Goal: Task Accomplishment & Management: Use online tool/utility

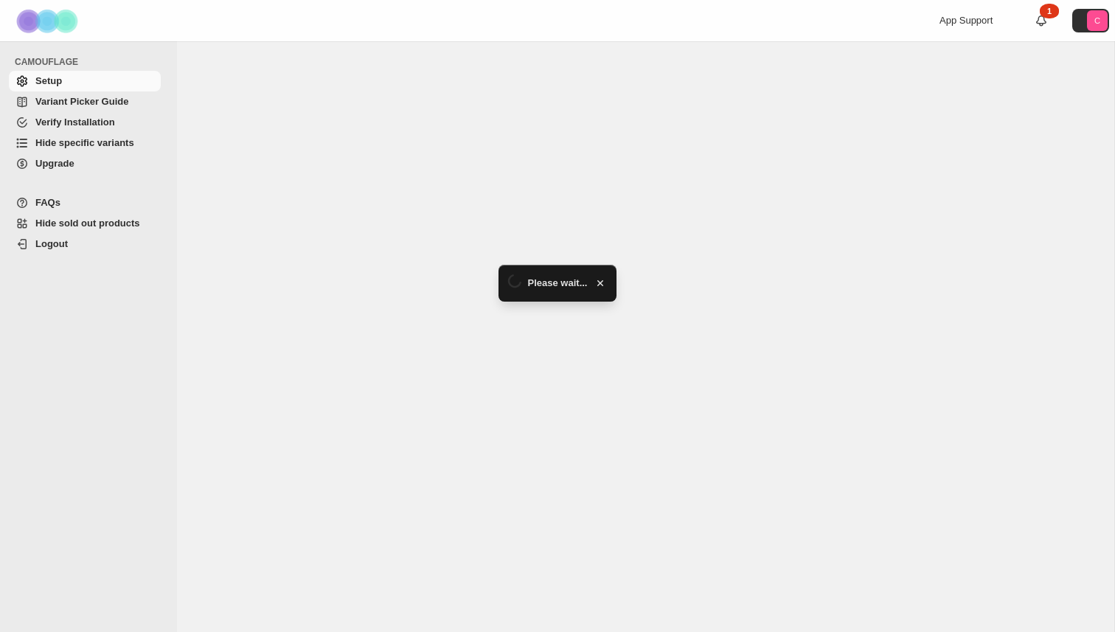
select select "******"
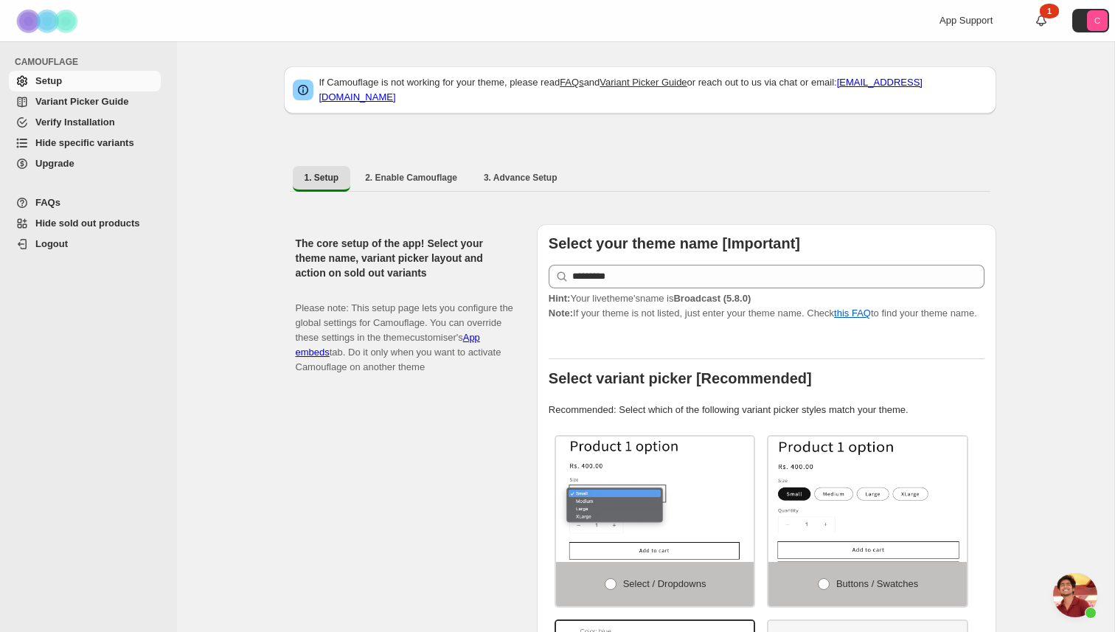
scroll to position [347, 0]
click at [111, 150] on span "Hide specific variants" at bounding box center [96, 143] width 122 height 15
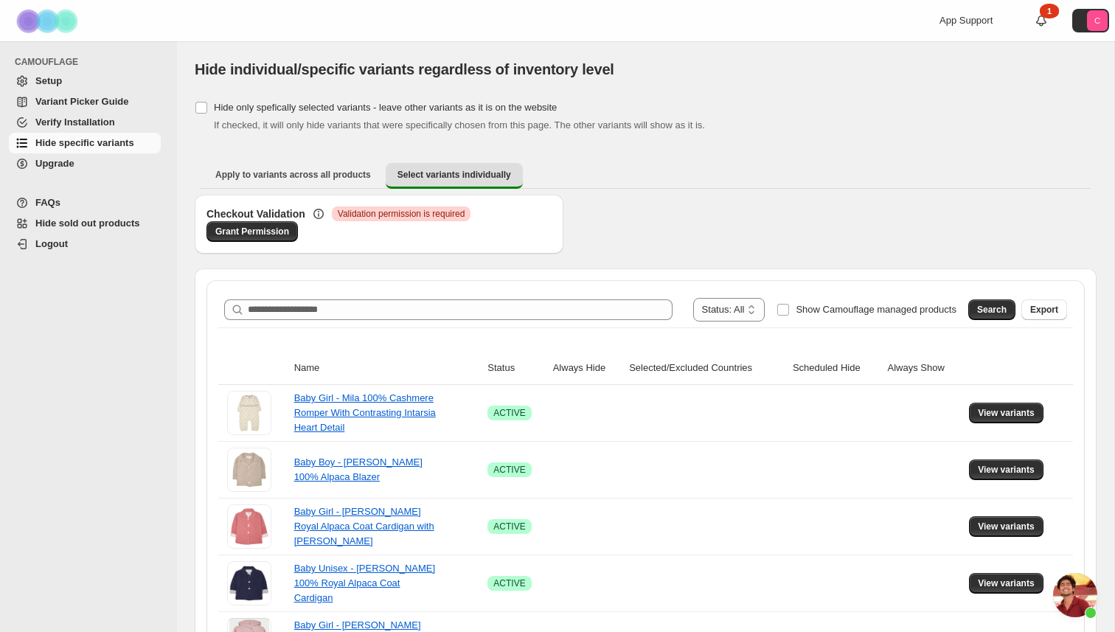
scroll to position [347, 0]
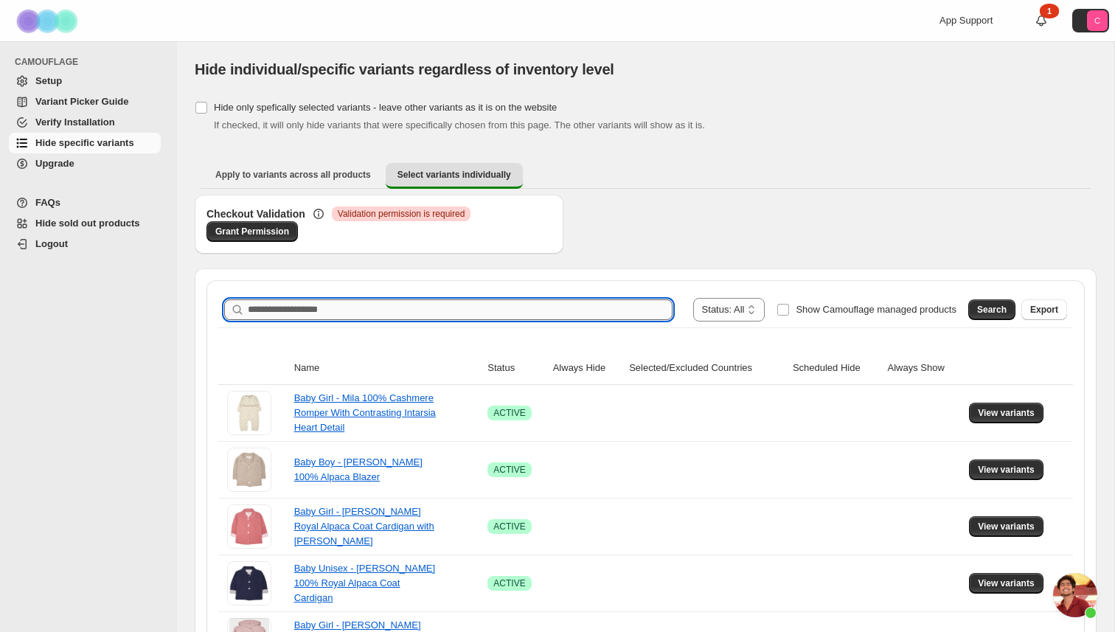
click at [417, 310] on input "Search product name" at bounding box center [460, 310] width 425 height 21
paste input "**********"
type input "**********"
click at [990, 300] on button "Search" at bounding box center [992, 310] width 47 height 21
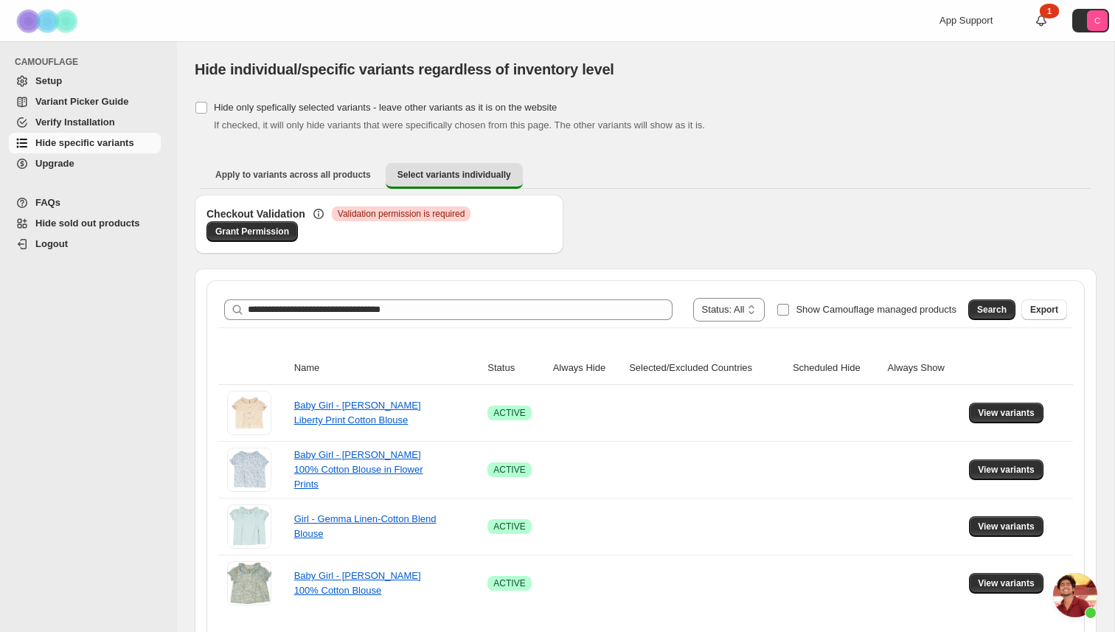
scroll to position [47, 0]
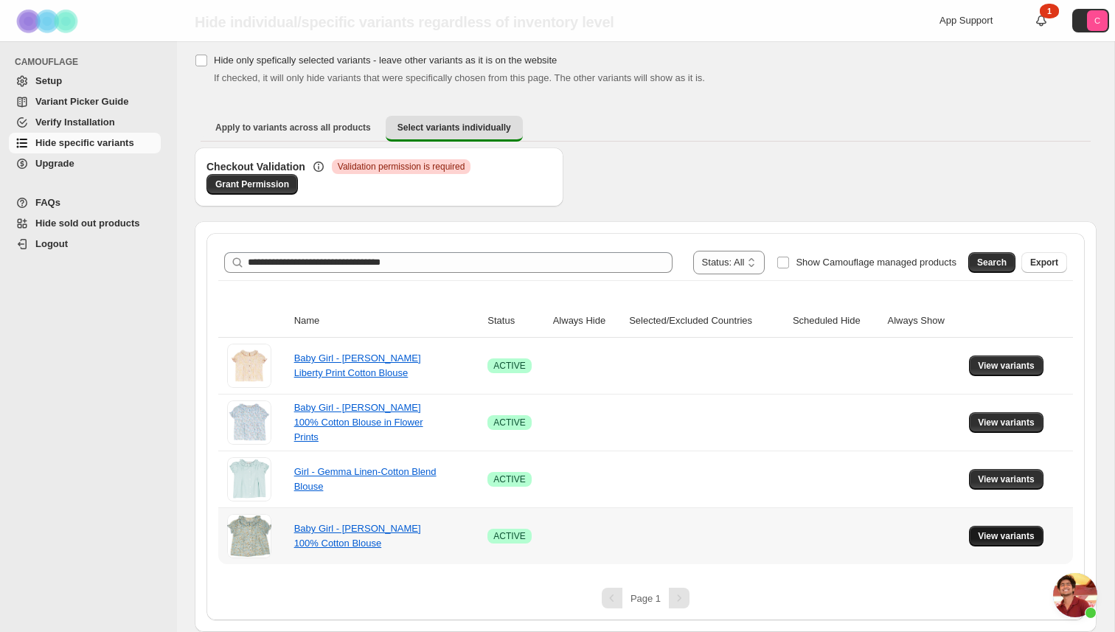
click at [994, 536] on span "View variants" at bounding box center [1006, 536] width 57 height 12
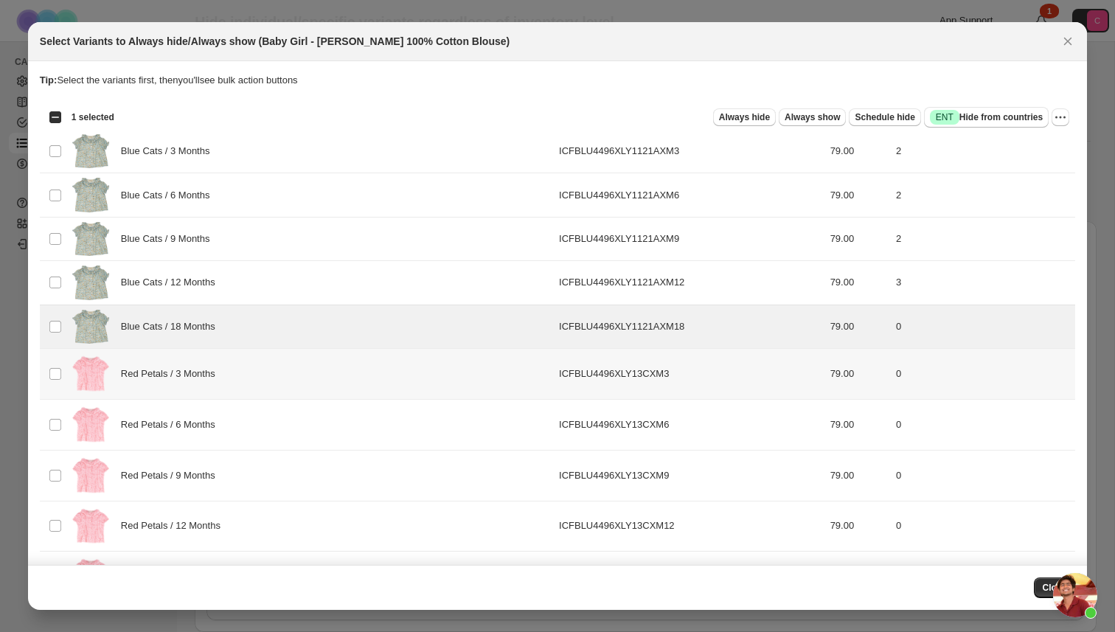
click at [53, 364] on td "Select product variant" at bounding box center [54, 373] width 28 height 51
click at [53, 414] on td "Select product variant" at bounding box center [54, 424] width 28 height 51
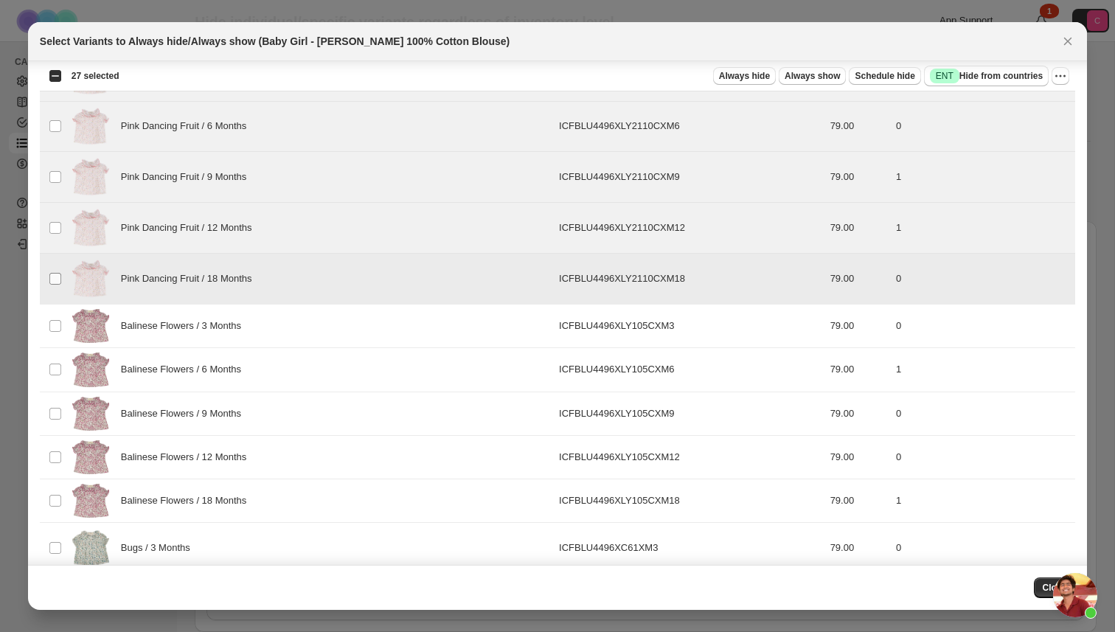
scroll to position [812, 0]
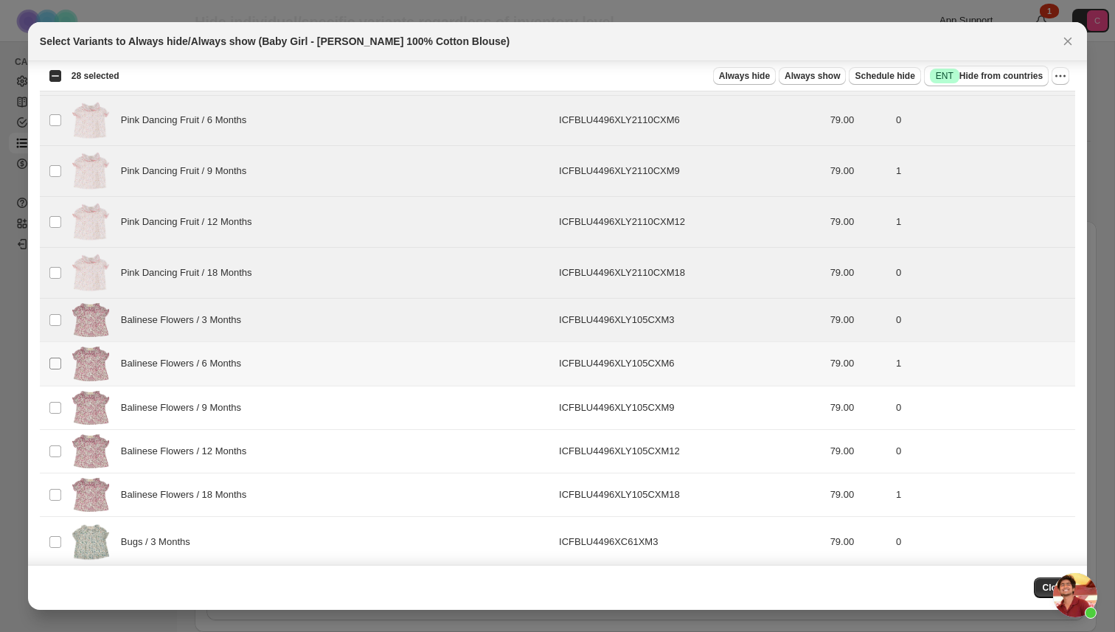
click at [58, 370] on span ":r7:" at bounding box center [55, 363] width 13 height 13
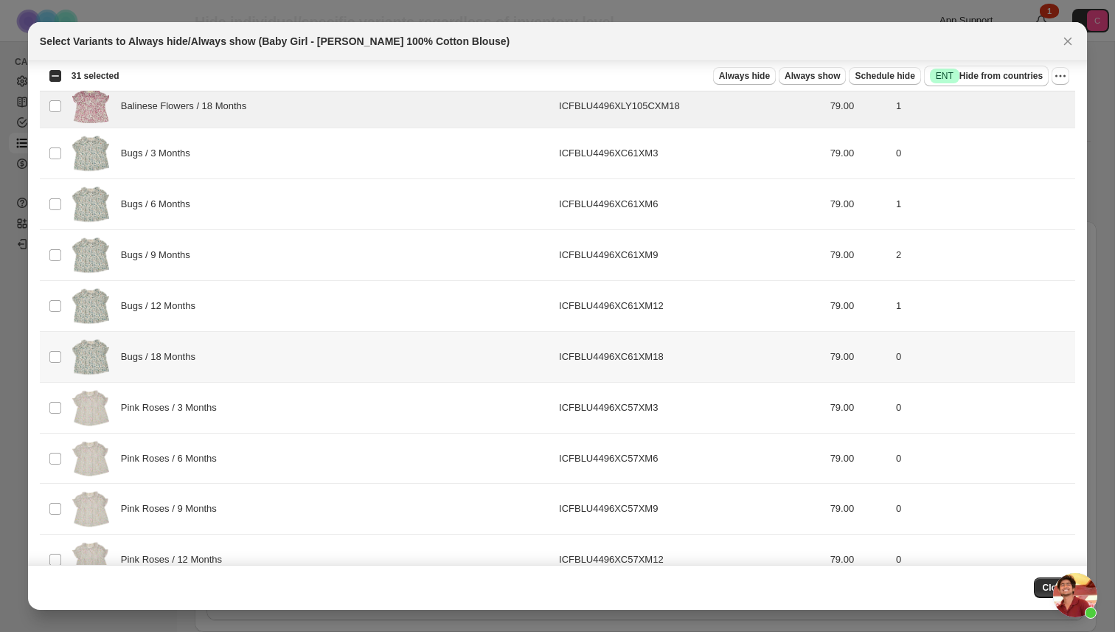
scroll to position [1227, 0]
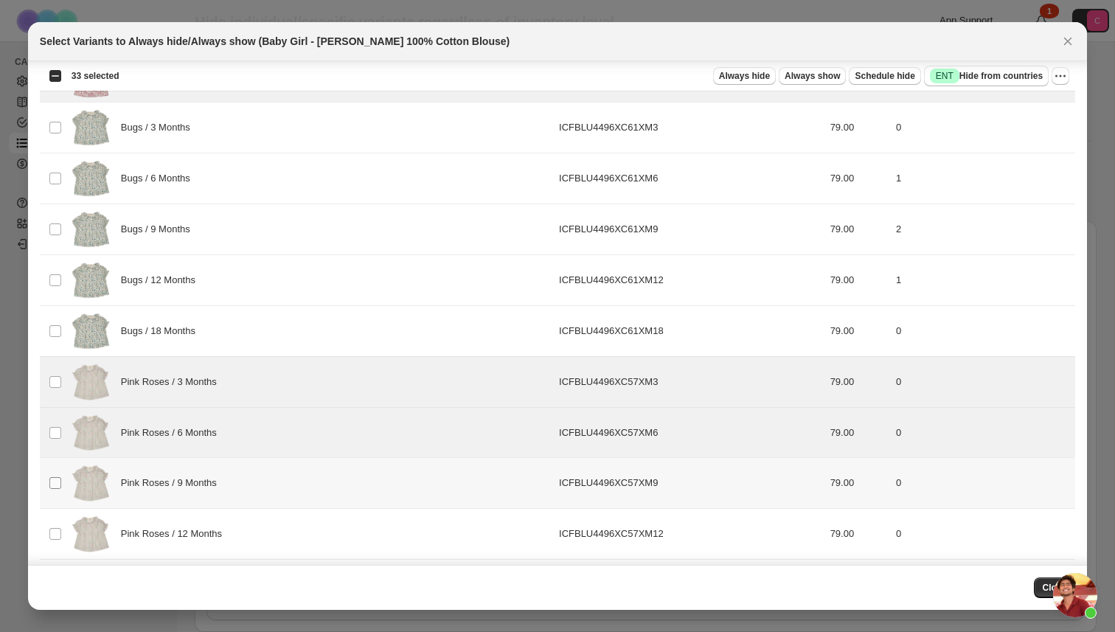
click at [55, 477] on span ":r7:" at bounding box center [55, 483] width 13 height 13
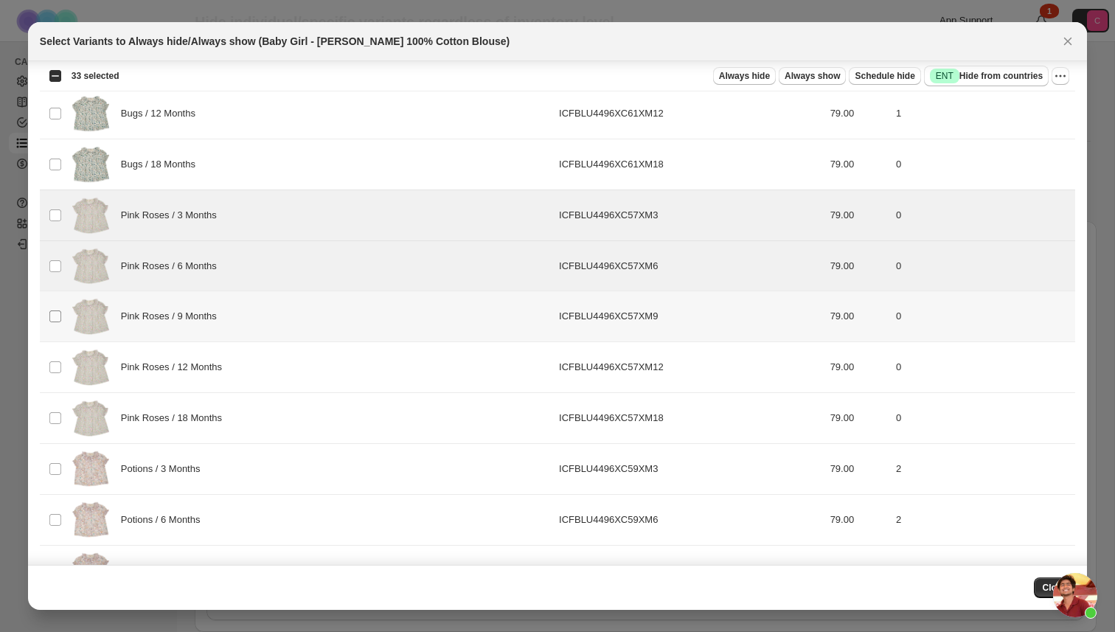
scroll to position [1406, 0]
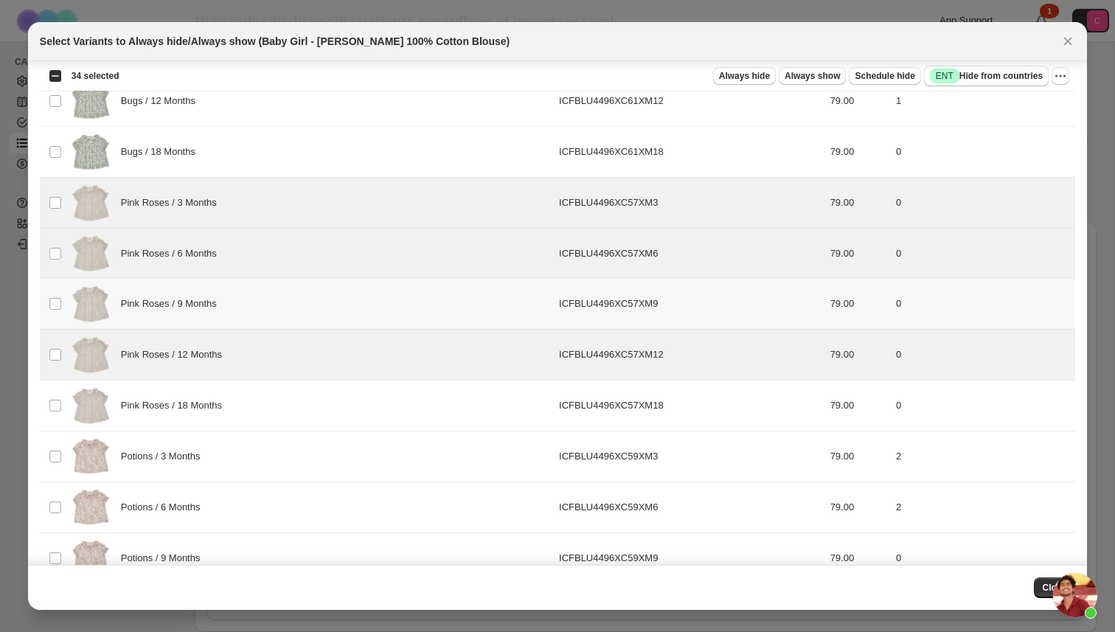
click at [58, 314] on td "Select product variant" at bounding box center [54, 304] width 28 height 51
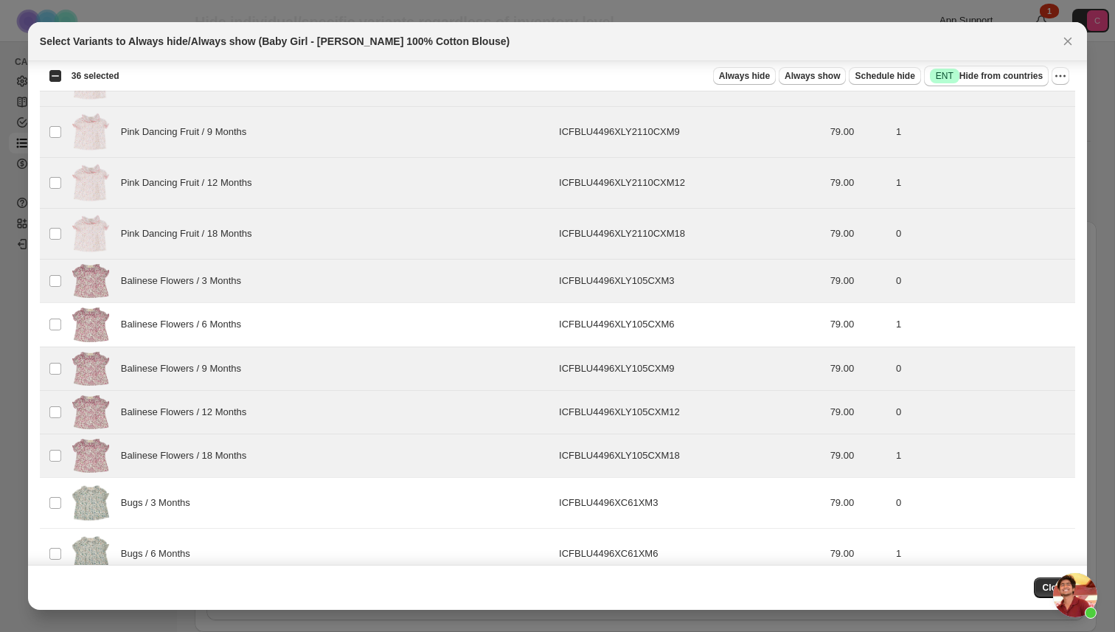
scroll to position [749, 0]
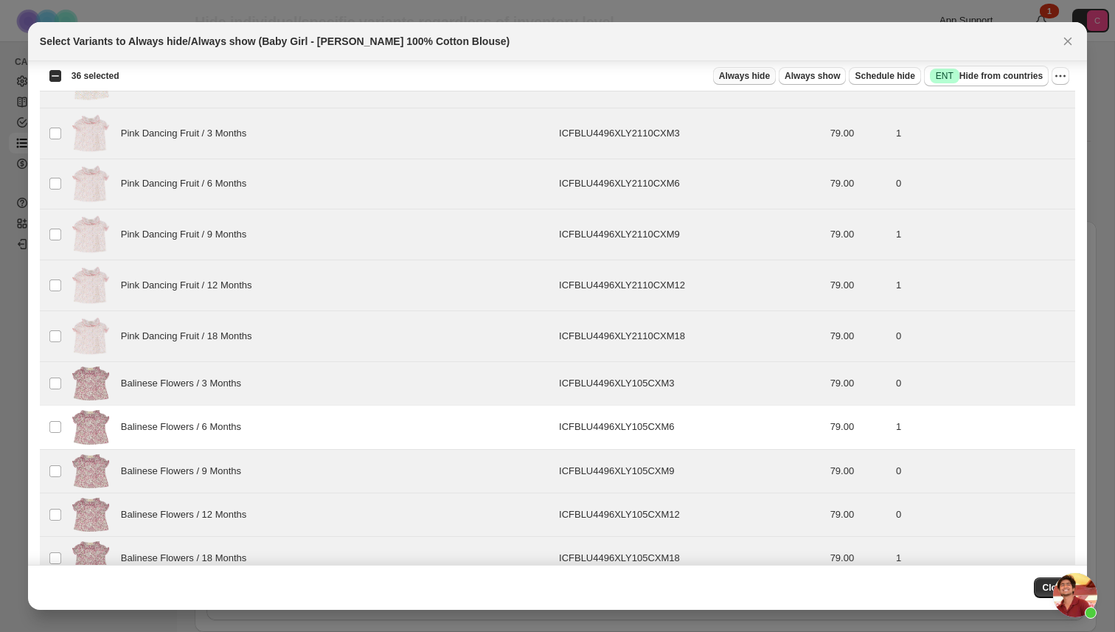
click at [747, 76] on span "Always hide" at bounding box center [744, 76] width 51 height 12
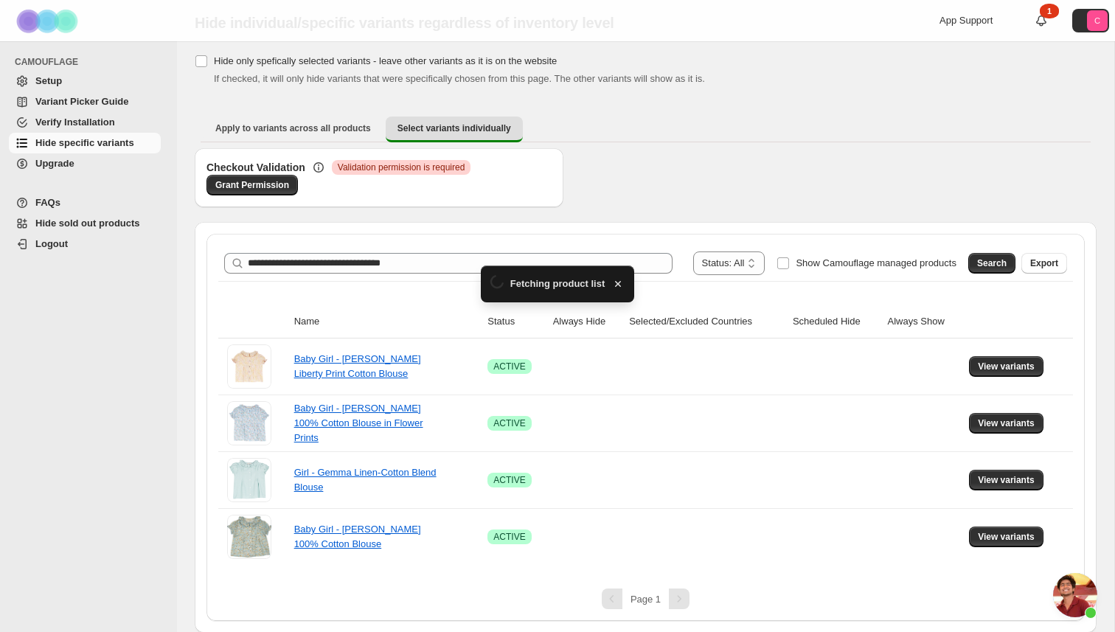
scroll to position [47, 0]
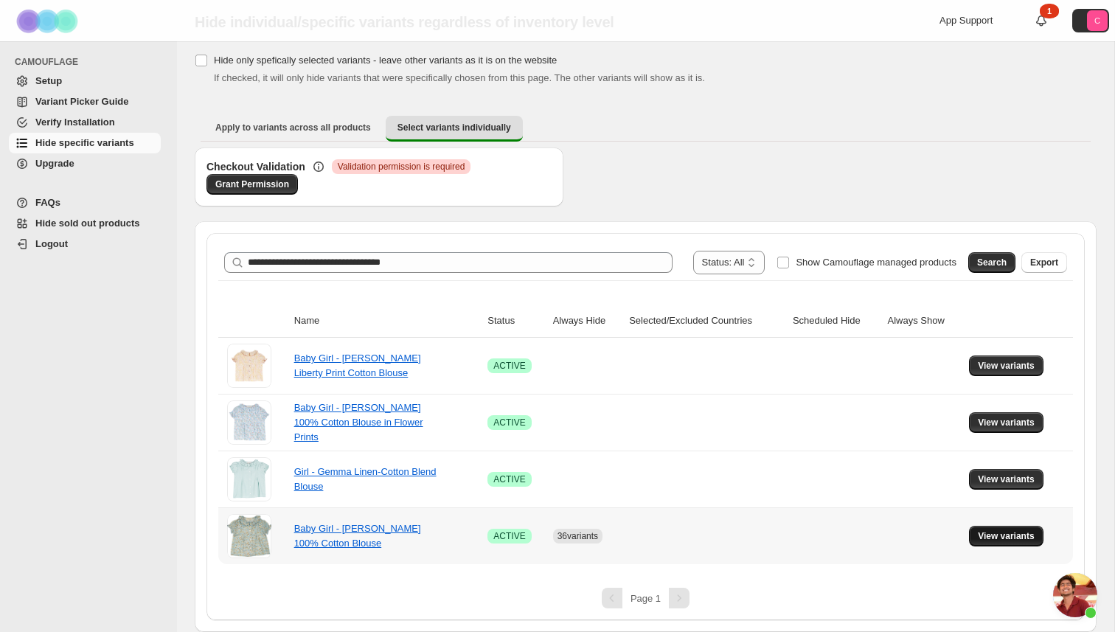
click at [997, 539] on span "View variants" at bounding box center [1006, 536] width 57 height 12
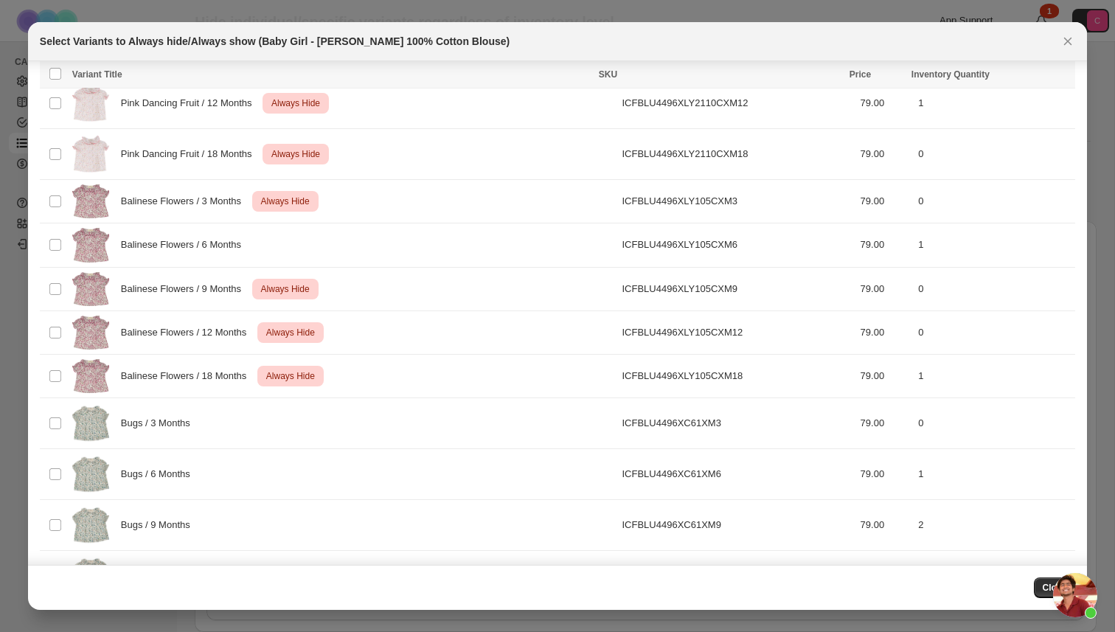
scroll to position [932, 0]
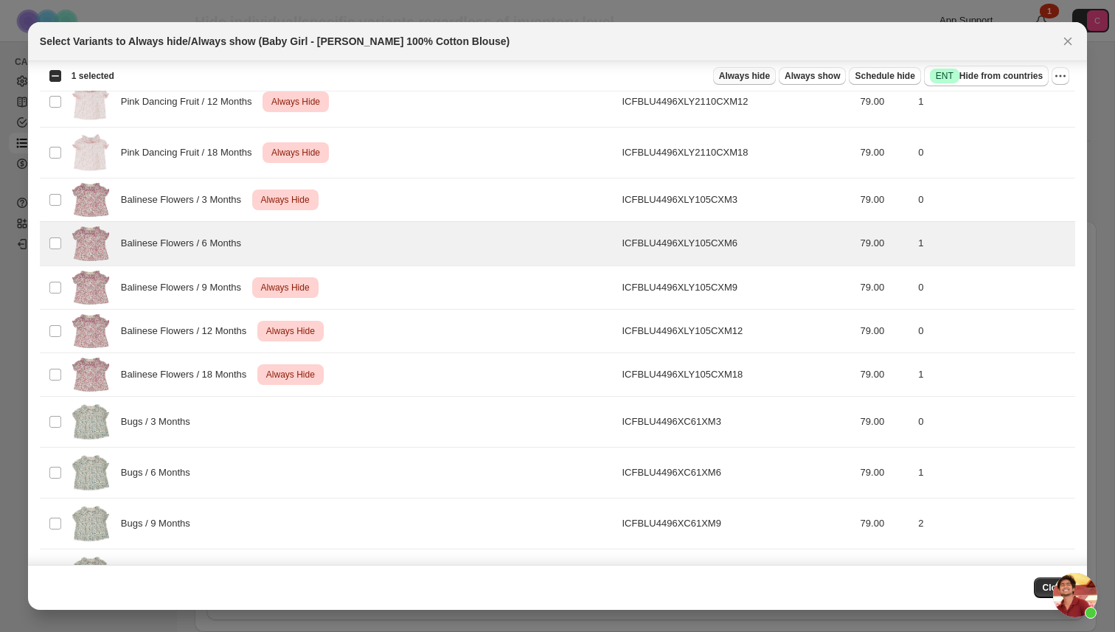
click at [746, 74] on span "Always hide" at bounding box center [744, 76] width 51 height 12
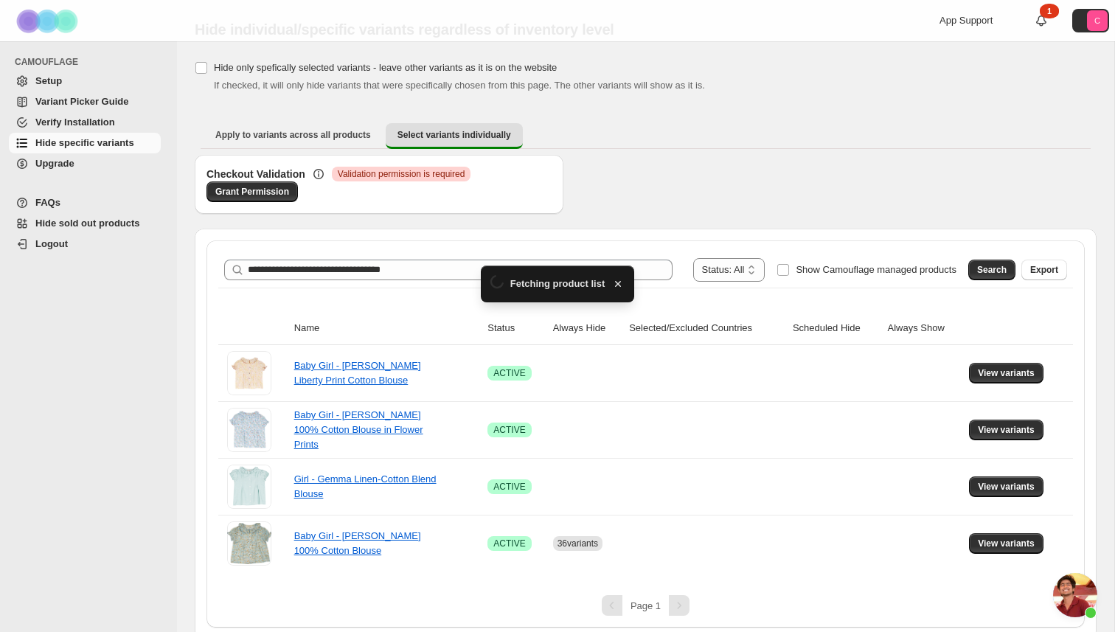
scroll to position [47, 0]
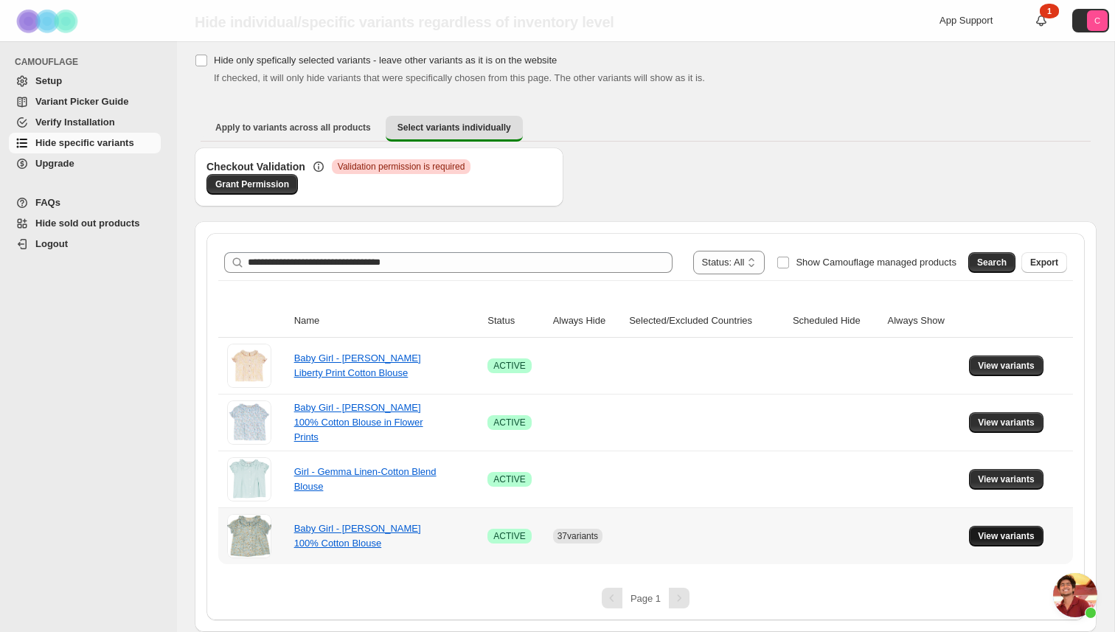
click at [991, 533] on span "View variants" at bounding box center [1006, 536] width 57 height 12
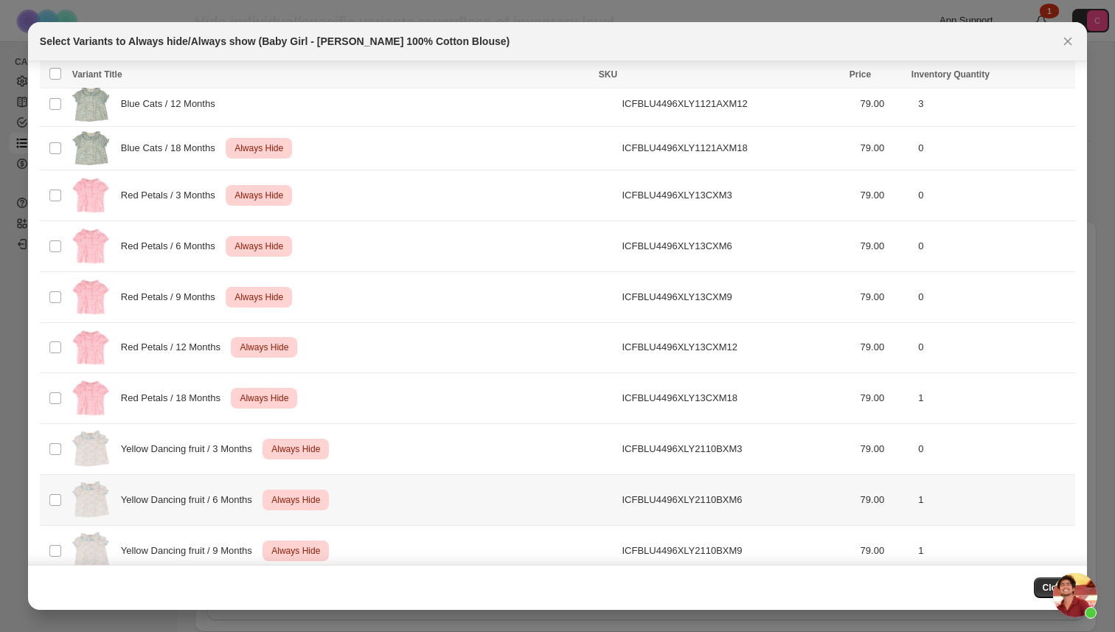
scroll to position [0, 0]
